Goal: Navigation & Orientation: Understand site structure

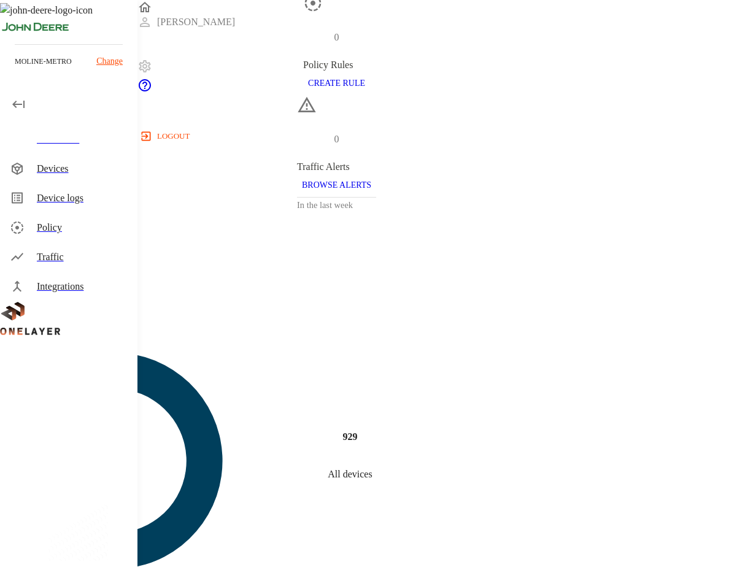
click at [187, 233] on section "Devices View devices (929)" at bounding box center [336, 262] width 673 height 59
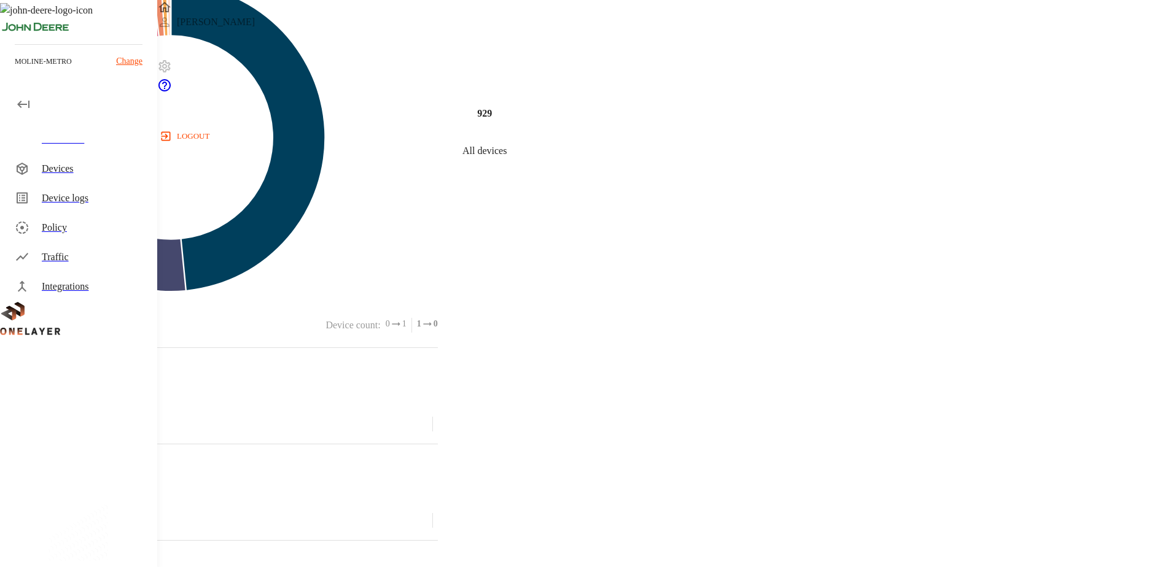
scroll to position [167, 0]
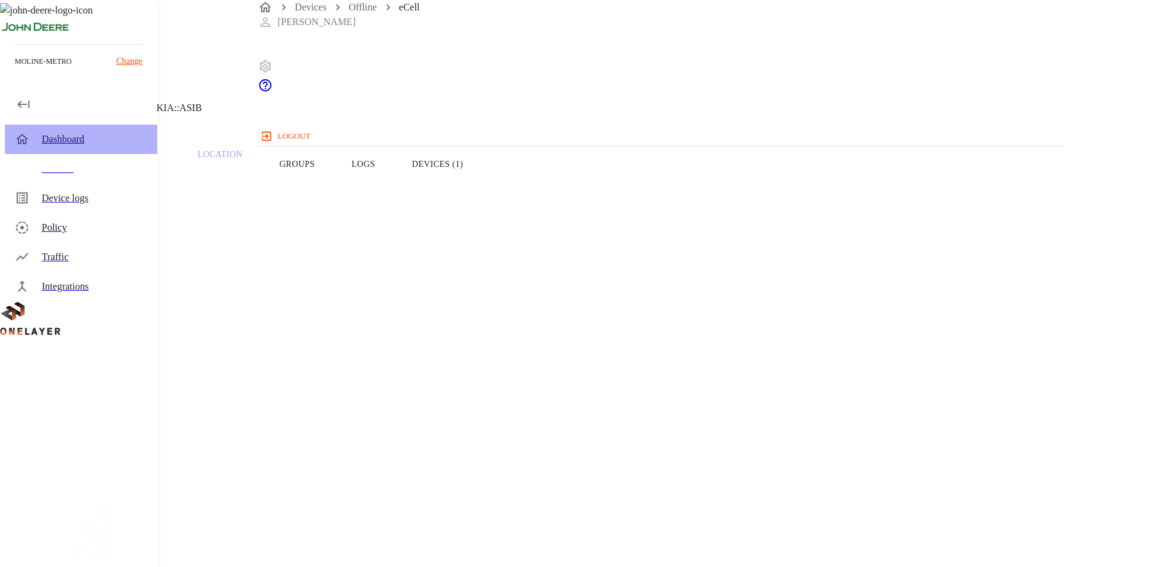
click at [45, 142] on div "Dashboard" at bounding box center [95, 139] width 106 height 15
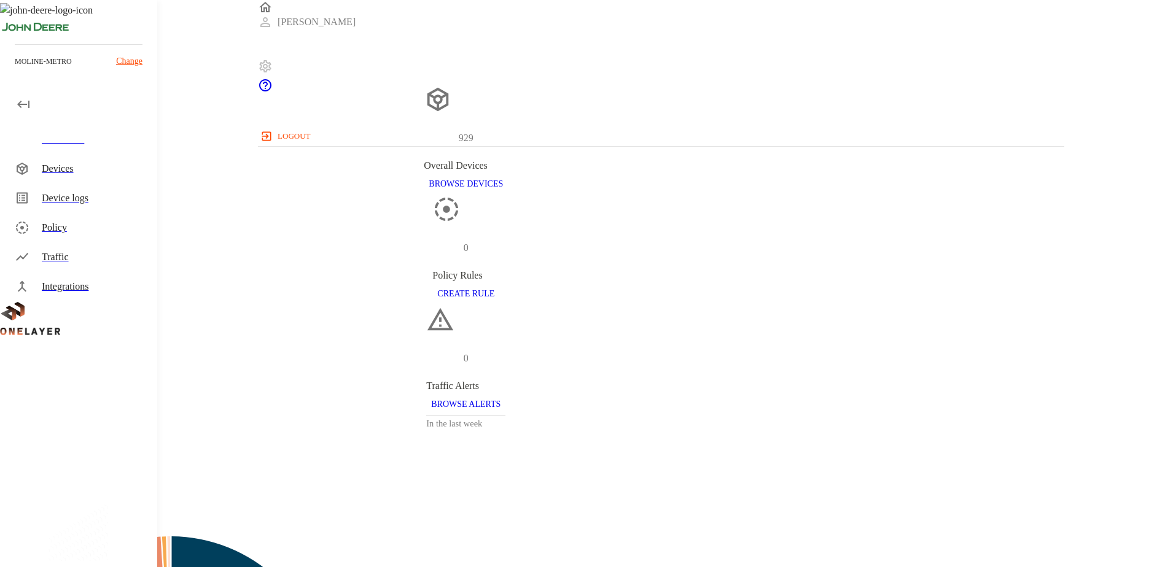
click at [55, 172] on div "Devices" at bounding box center [95, 168] width 106 height 15
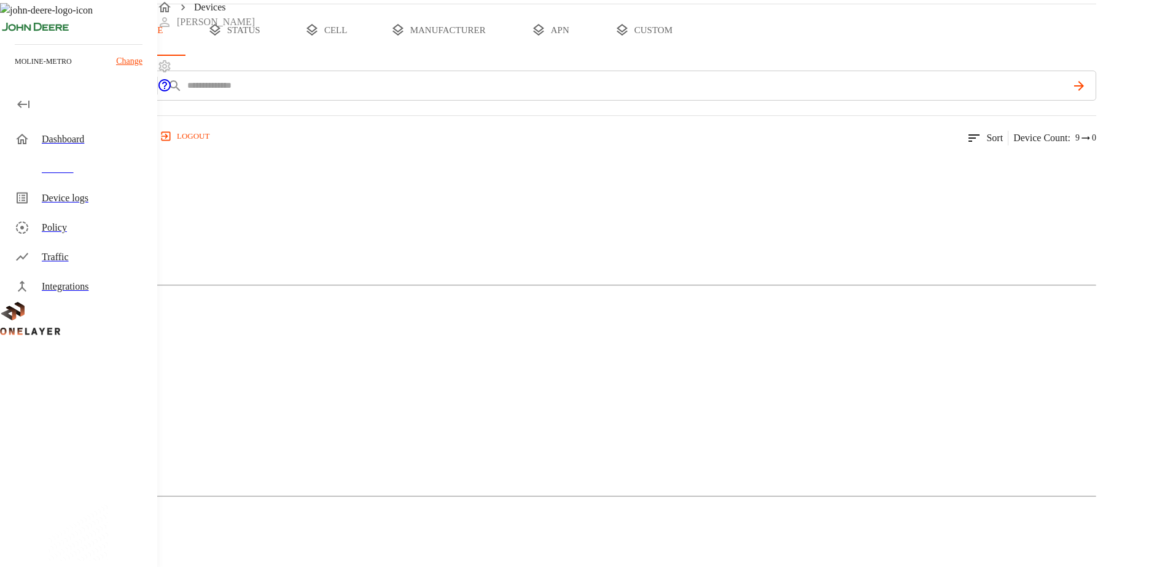
scroll to position [164, 0]
click at [58, 199] on div "Device logs" at bounding box center [95, 198] width 106 height 15
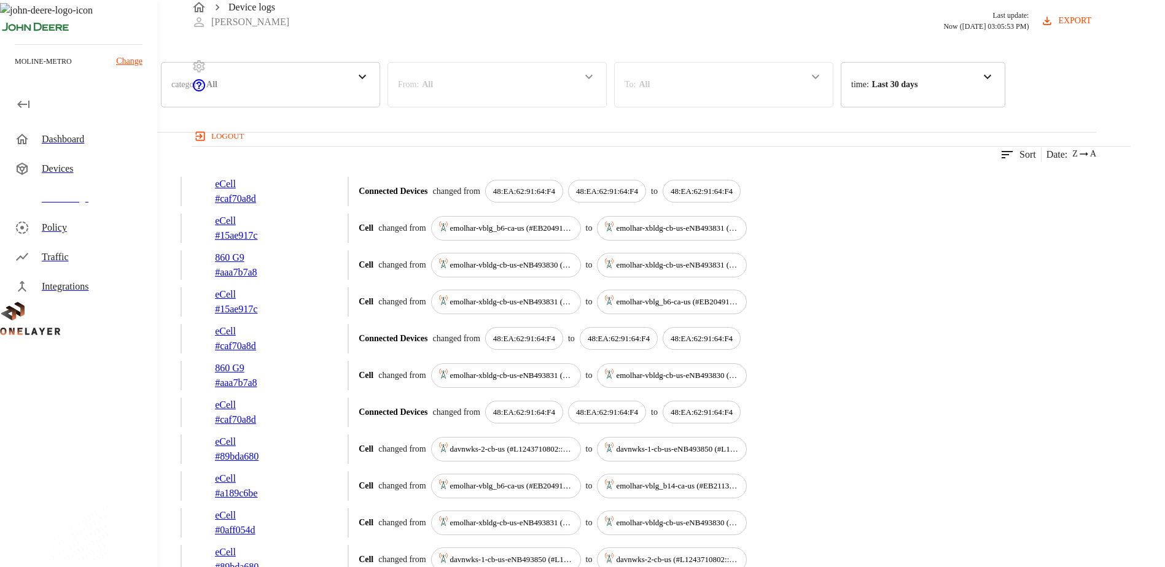
click at [62, 227] on div "Policy" at bounding box center [95, 227] width 106 height 15
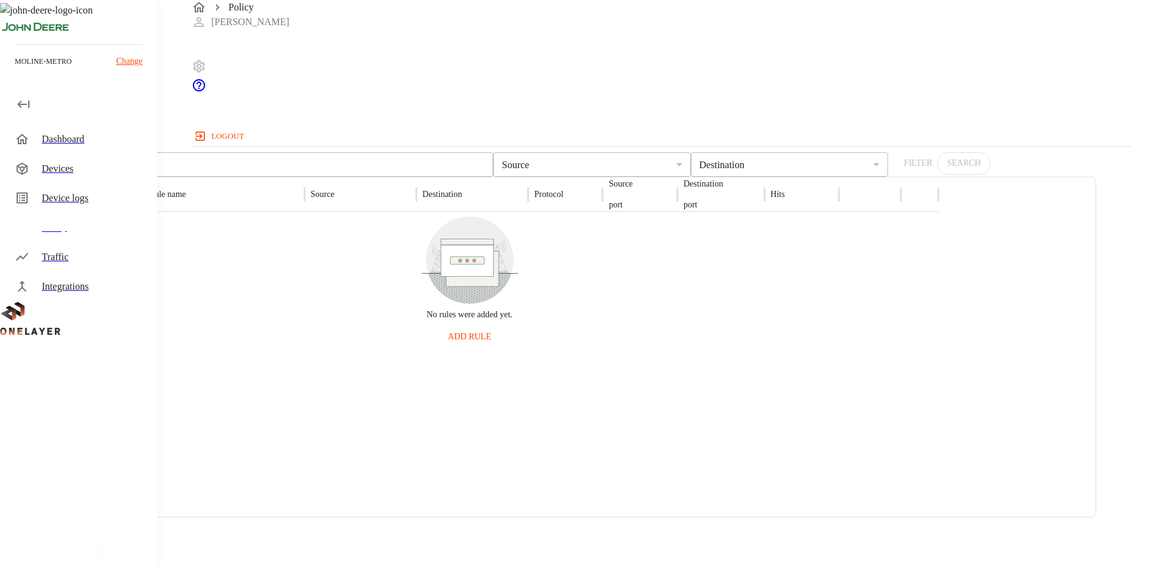
click at [59, 260] on div "Traffic" at bounding box center [95, 257] width 106 height 15
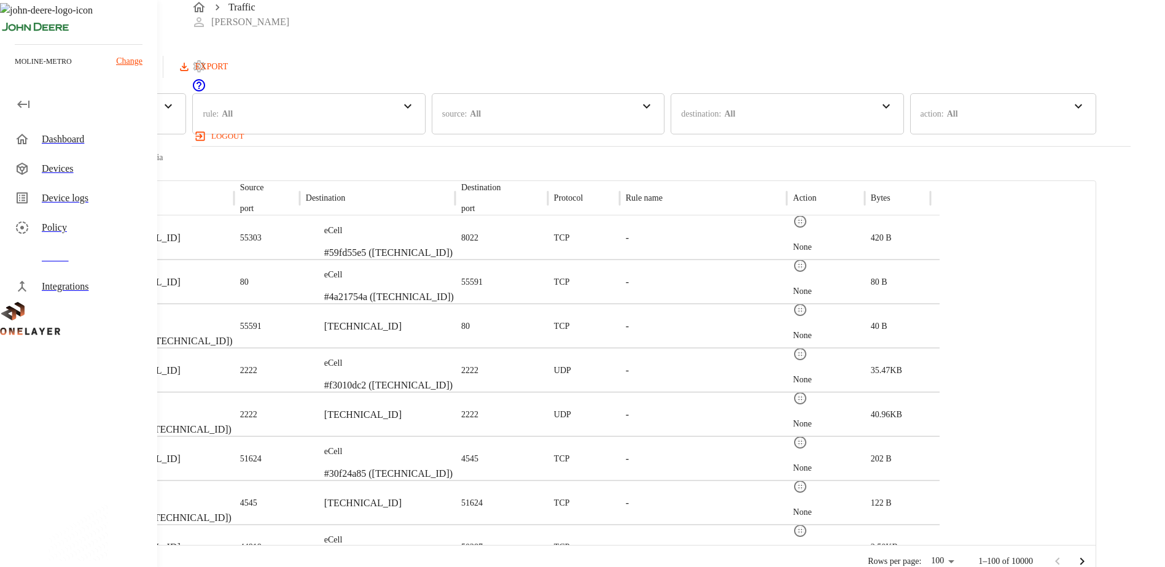
click at [63, 285] on div "Integrations" at bounding box center [95, 286] width 106 height 15
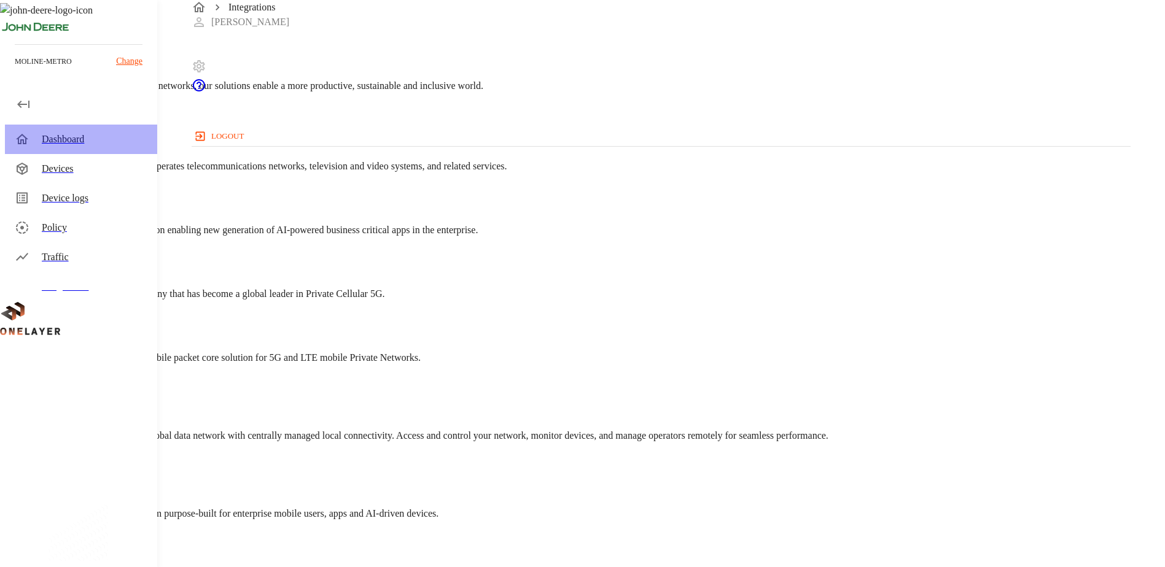
click at [51, 135] on div "Dashboard" at bounding box center [95, 139] width 106 height 15
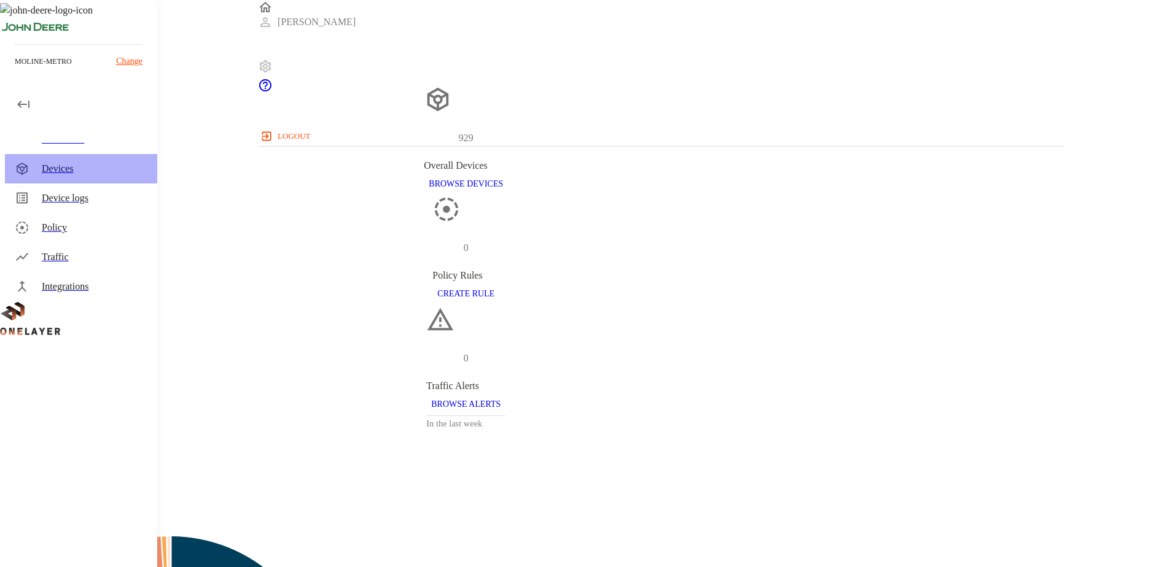
click at [60, 169] on div "Devices" at bounding box center [95, 168] width 106 height 15
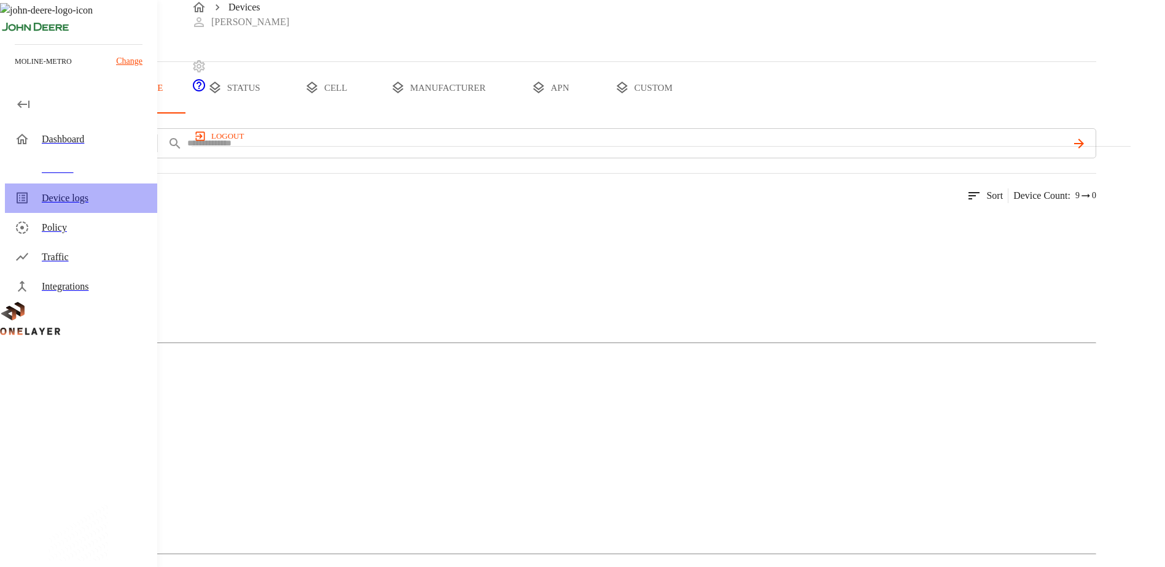
click at [65, 198] on div "Device logs" at bounding box center [95, 198] width 106 height 15
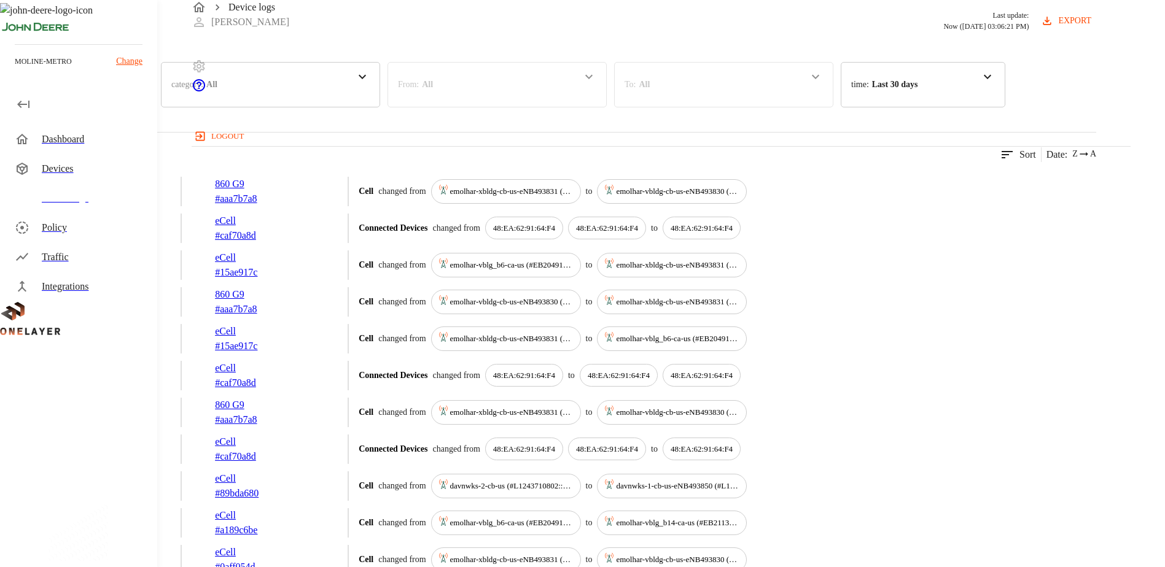
click at [59, 224] on div "Policy" at bounding box center [95, 227] width 106 height 15
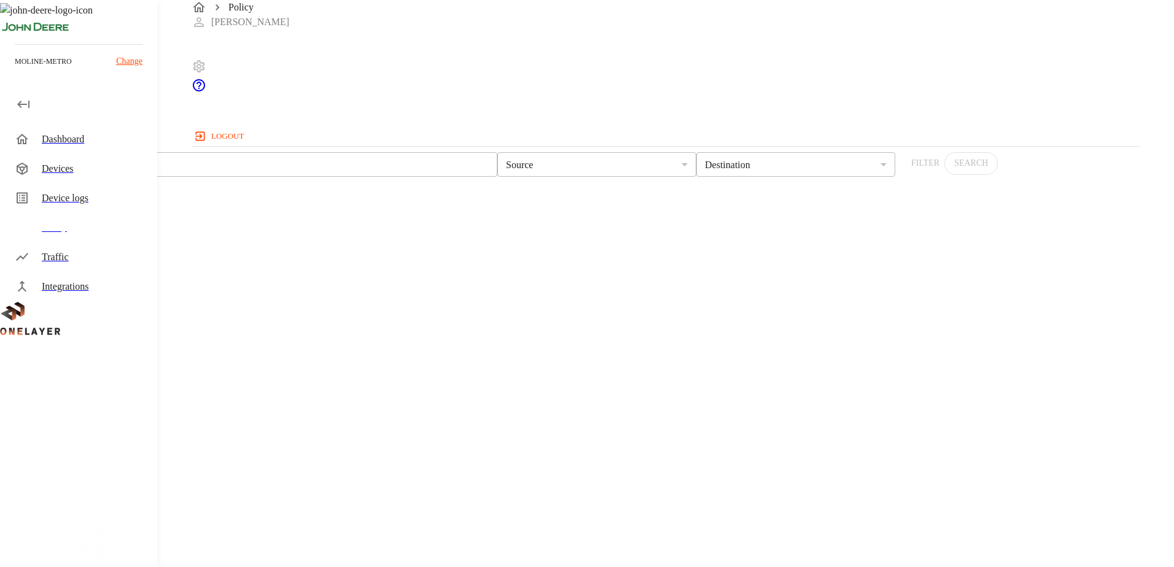
click at [50, 258] on div "Traffic" at bounding box center [95, 257] width 106 height 15
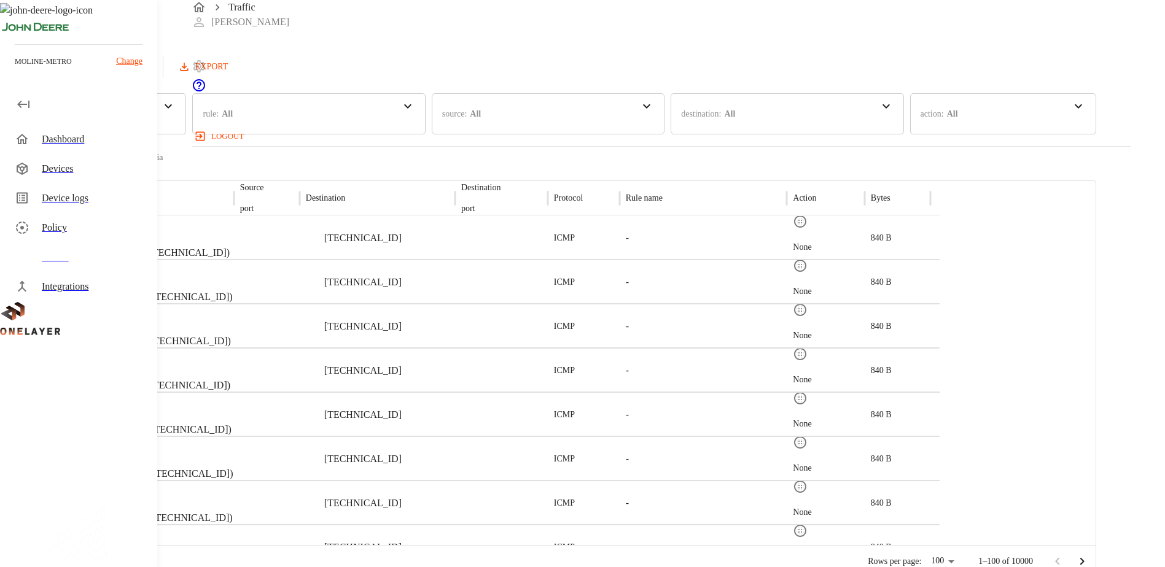
click at [66, 287] on div "Integrations" at bounding box center [95, 286] width 106 height 15
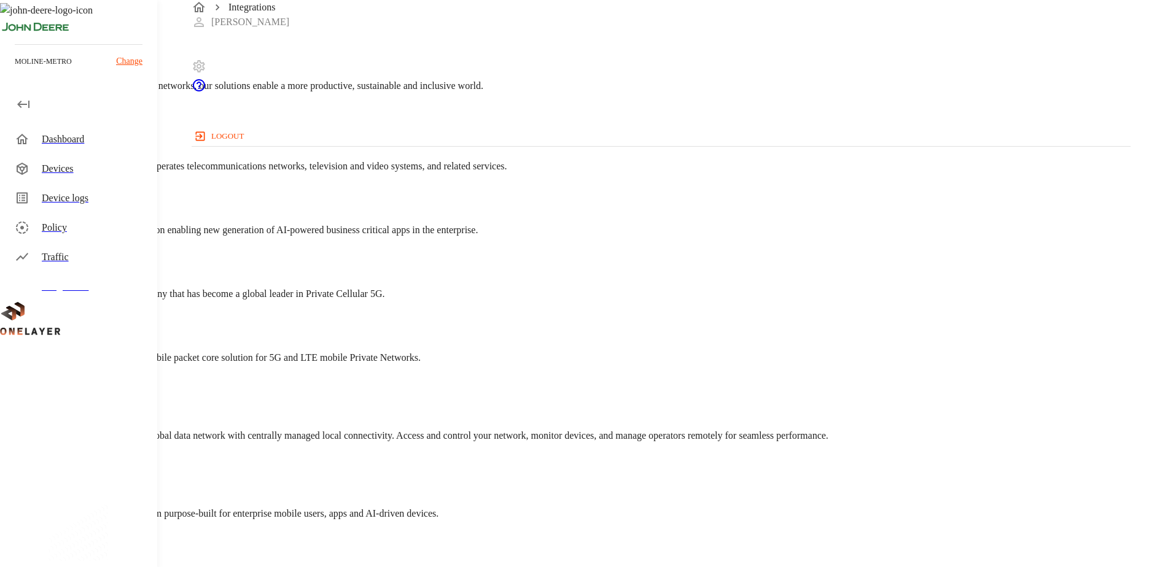
click at [187, 103] on div "Cellular Core Nokia A leader across mobile, fixed and cloud networks, our solut…" at bounding box center [548, 403] width 1096 height 776
click at [0, 40] on img "Nokia" at bounding box center [0, 40] width 0 height 0
click at [187, 91] on span "A leader across mobile, fixed and cloud networks, our solutions enable a more p…" at bounding box center [241, 85] width 483 height 10
click at [0, 40] on img "Nokia" at bounding box center [0, 40] width 0 height 0
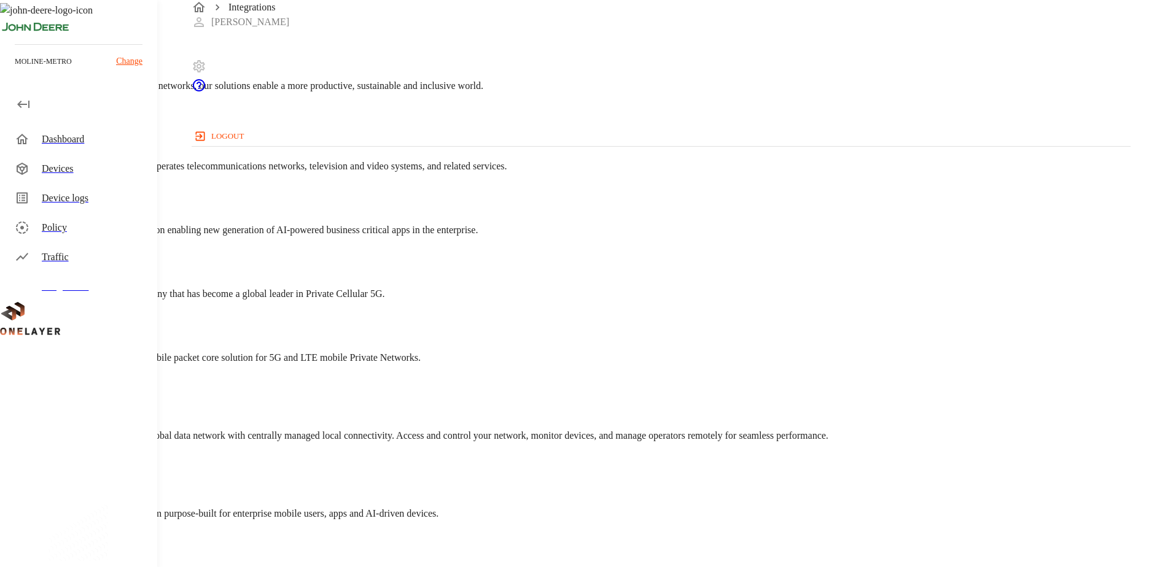
click at [187, 100] on div "Cellular Core Nokia A leader across mobile, fixed and cloud networks, our solut…" at bounding box center [548, 403] width 1096 height 776
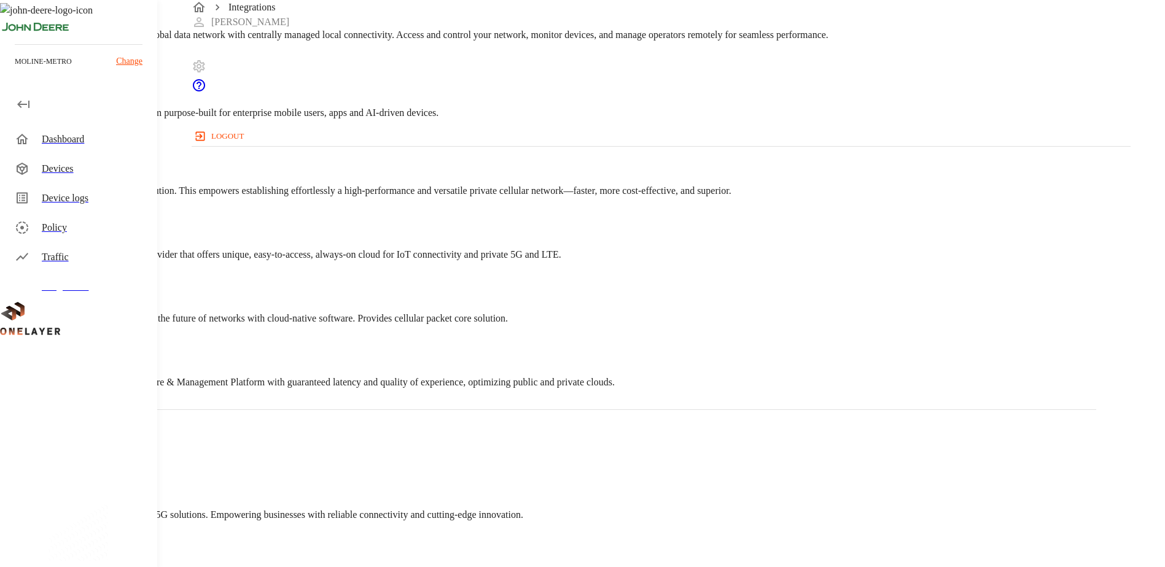
scroll to position [496, 0]
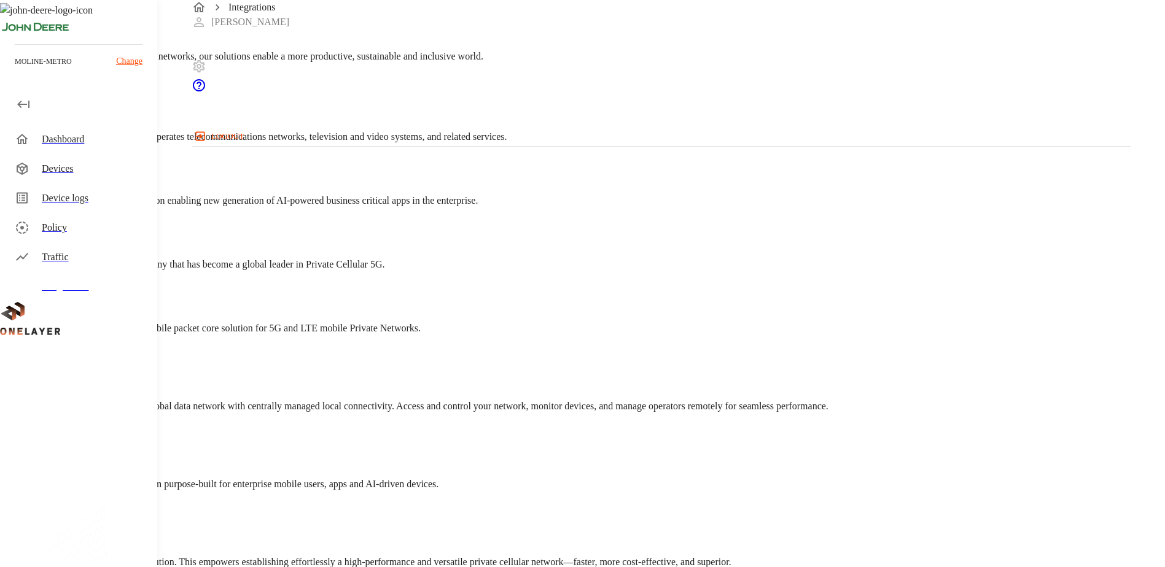
scroll to position [0, 0]
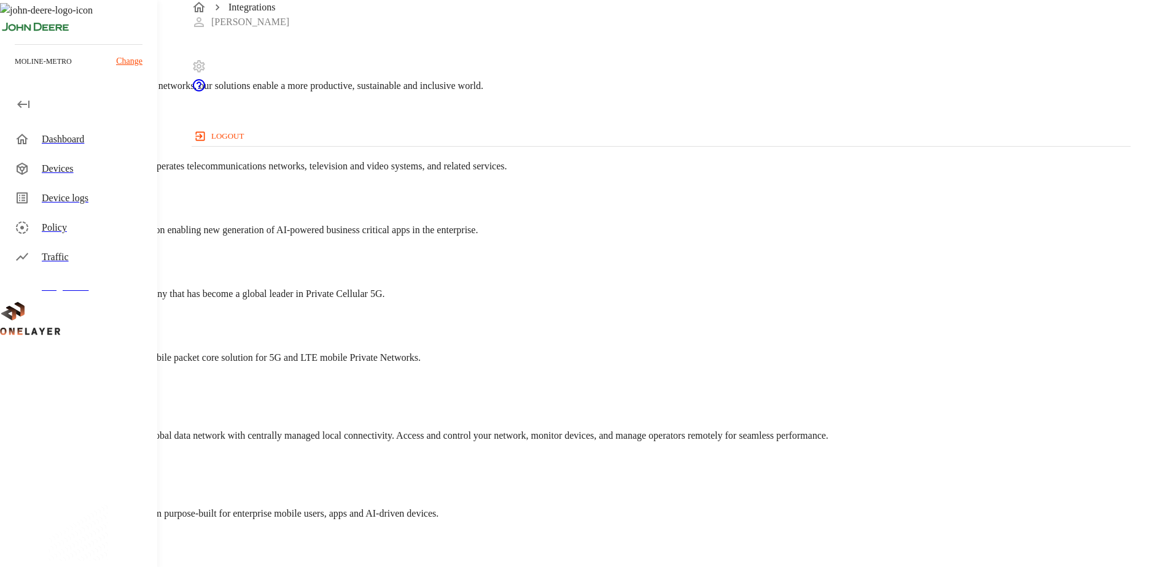
click at [187, 15] on div "Integrations" at bounding box center [548, 7] width 1096 height 15
